Goal: Find specific page/section: Find specific page/section

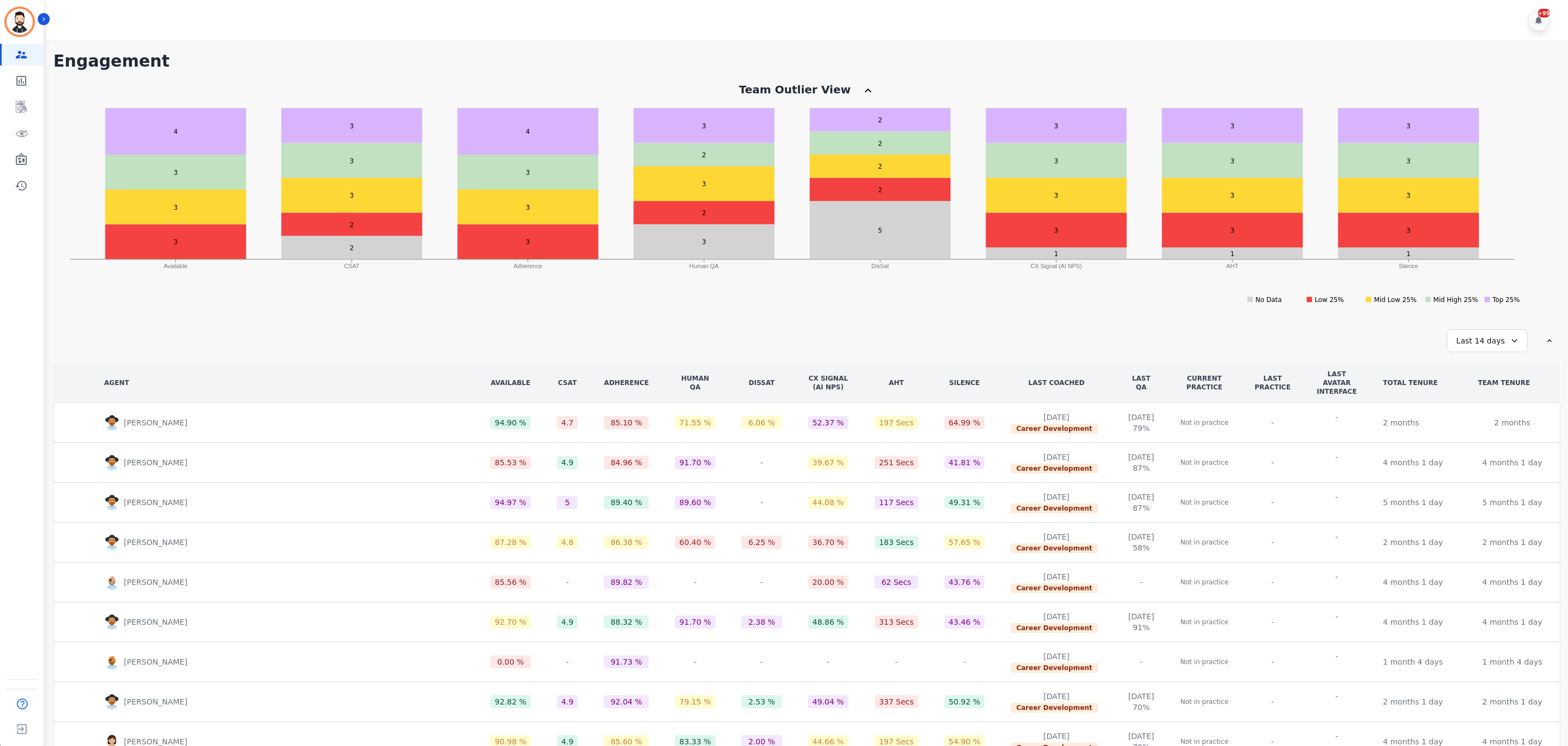
scroll to position [40, 0]
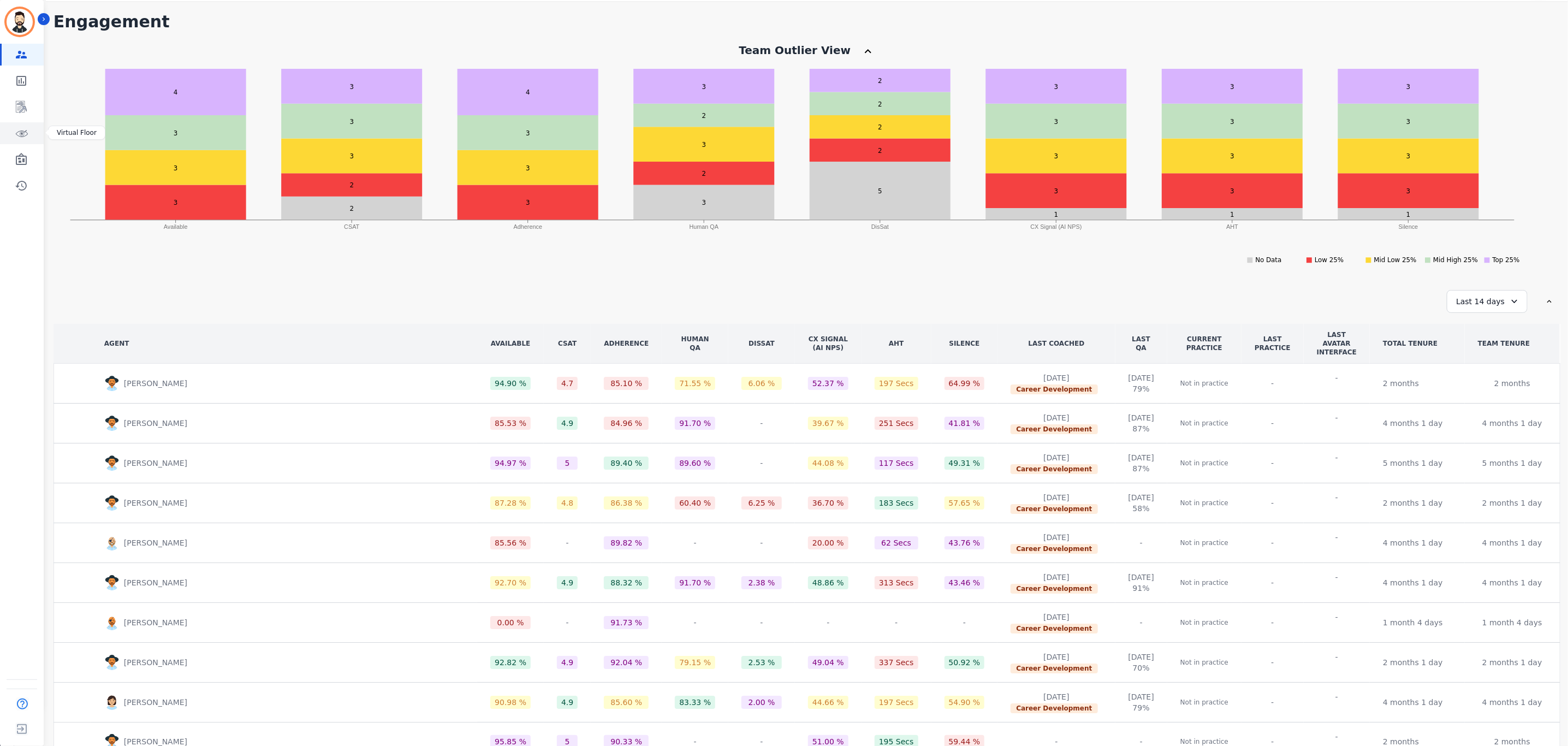
click at [29, 127] on link "Sidebar" at bounding box center [22, 134] width 42 height 22
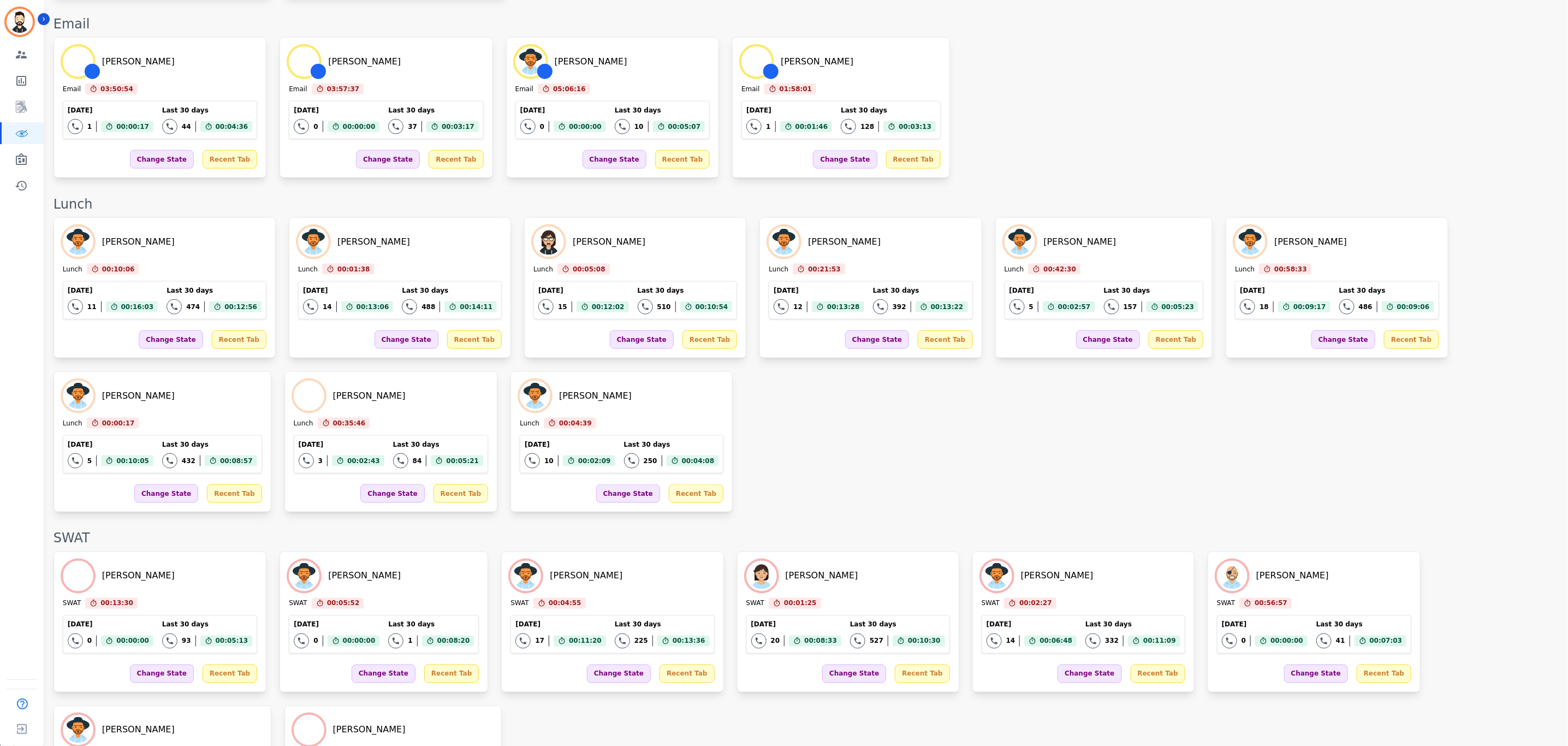
scroll to position [998, 0]
